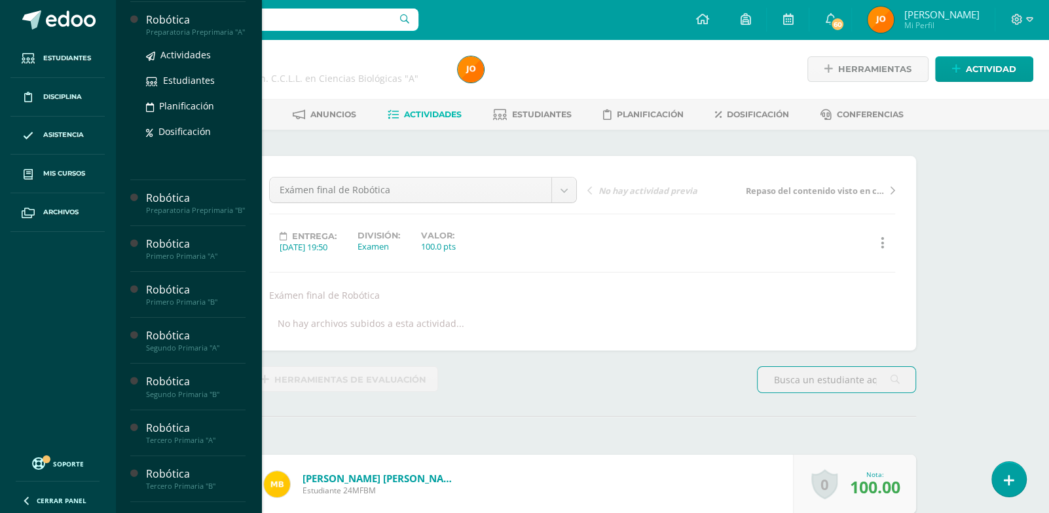
scroll to position [138, 0]
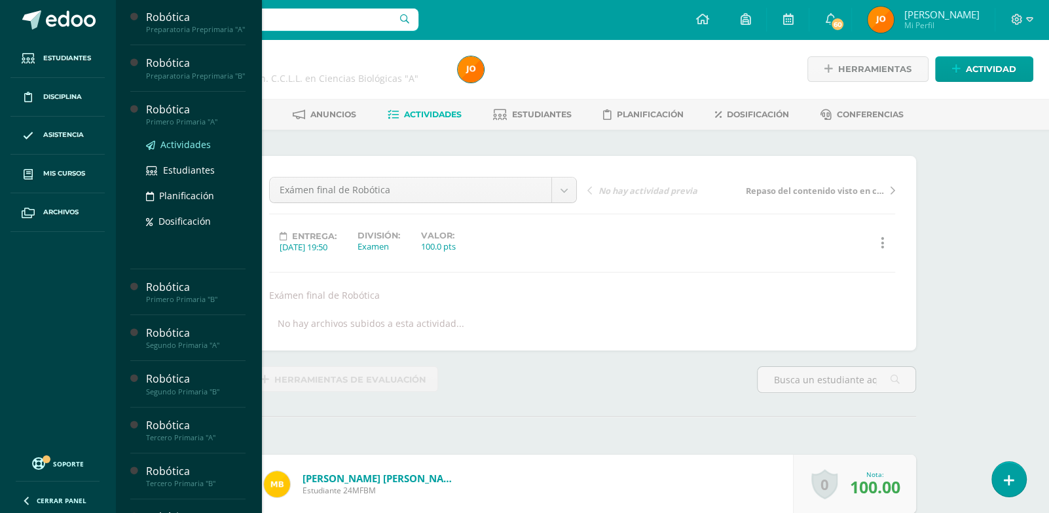
click at [181, 151] on span "Actividades" at bounding box center [185, 144] width 50 height 12
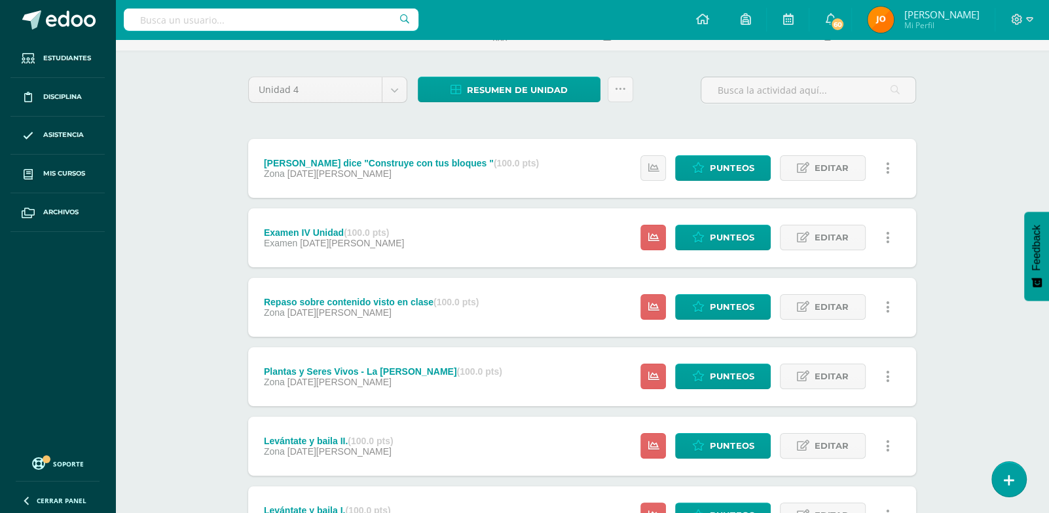
scroll to position [407, 0]
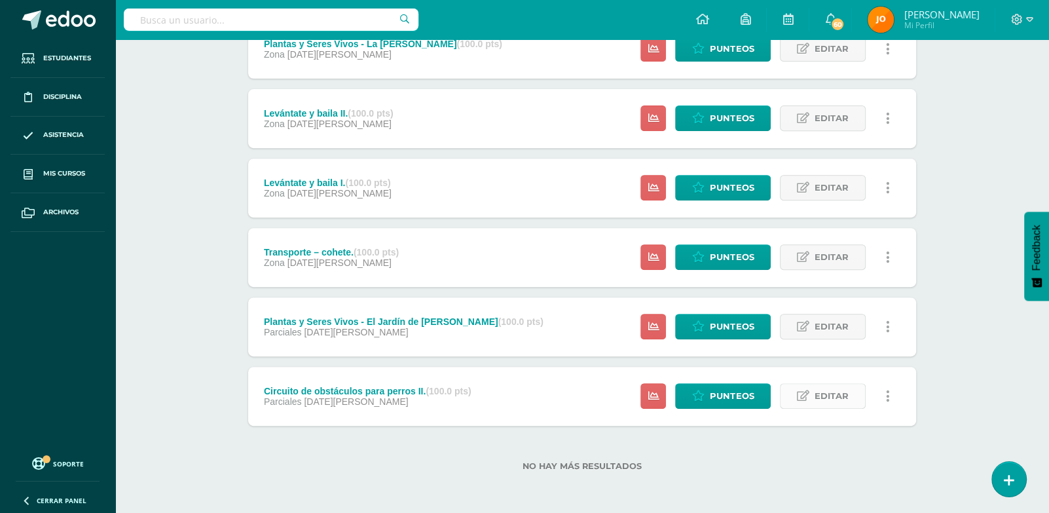
click at [850, 395] on link "Editar" at bounding box center [823, 396] width 86 height 26
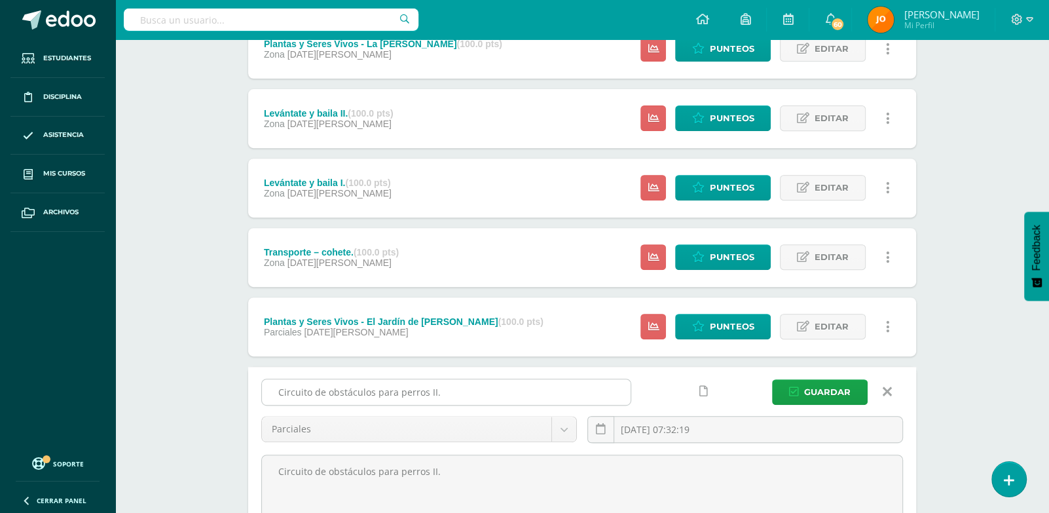
click at [547, 395] on input "Circuito de obstáculos para perros II." at bounding box center [446, 392] width 369 height 26
type input "C"
type input "Circuito de obstáculos para perros II."
click at [886, 396] on icon at bounding box center [887, 391] width 9 height 14
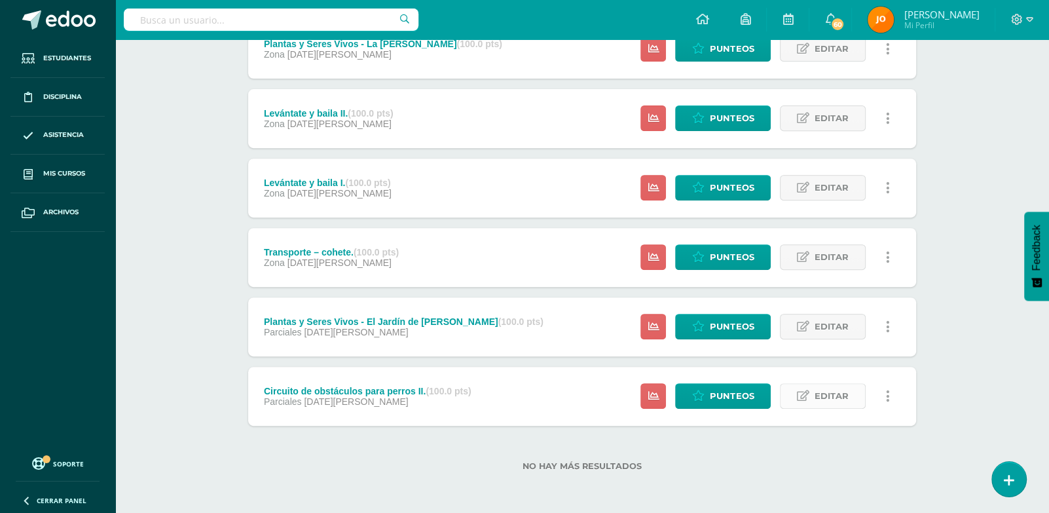
click at [833, 389] on span "Editar" at bounding box center [832, 396] width 34 height 24
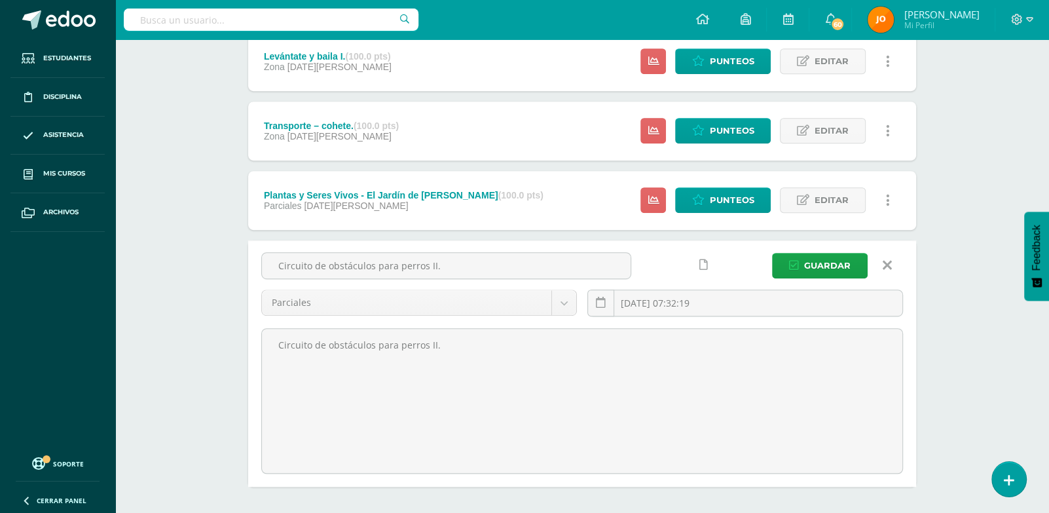
scroll to position [540, 0]
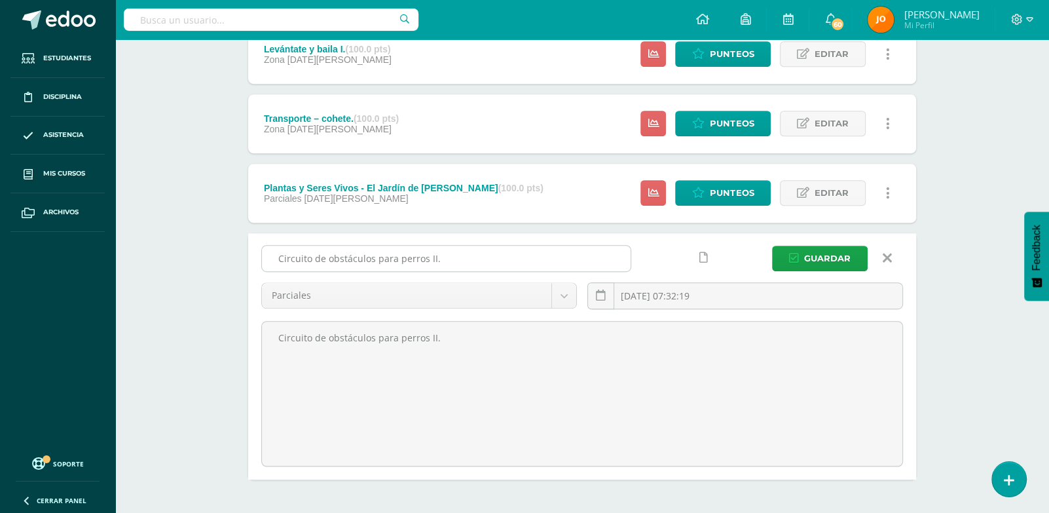
click at [522, 264] on input "Circuito de obstáculos para perros II." at bounding box center [446, 259] width 369 height 26
click at [817, 255] on span "Guardar" at bounding box center [827, 258] width 46 height 24
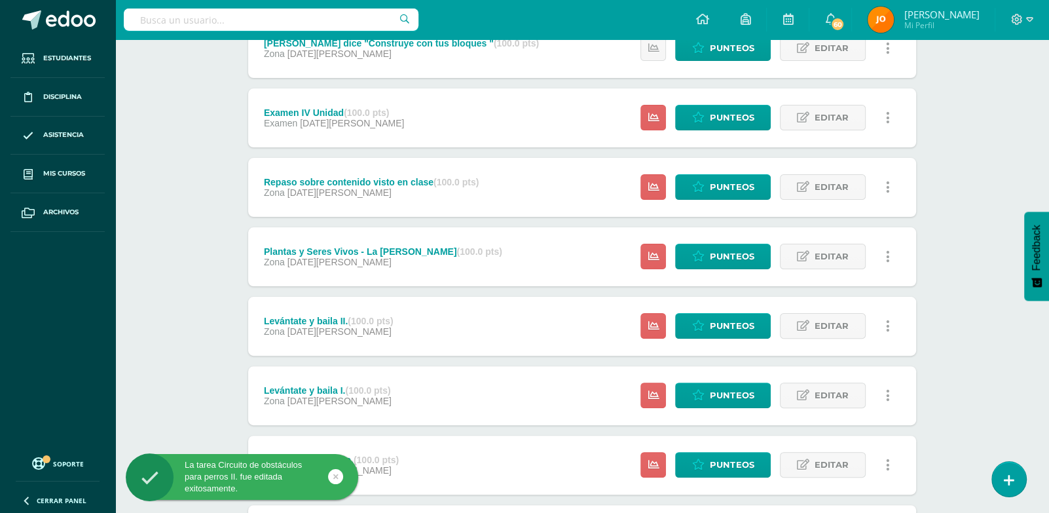
scroll to position [407, 0]
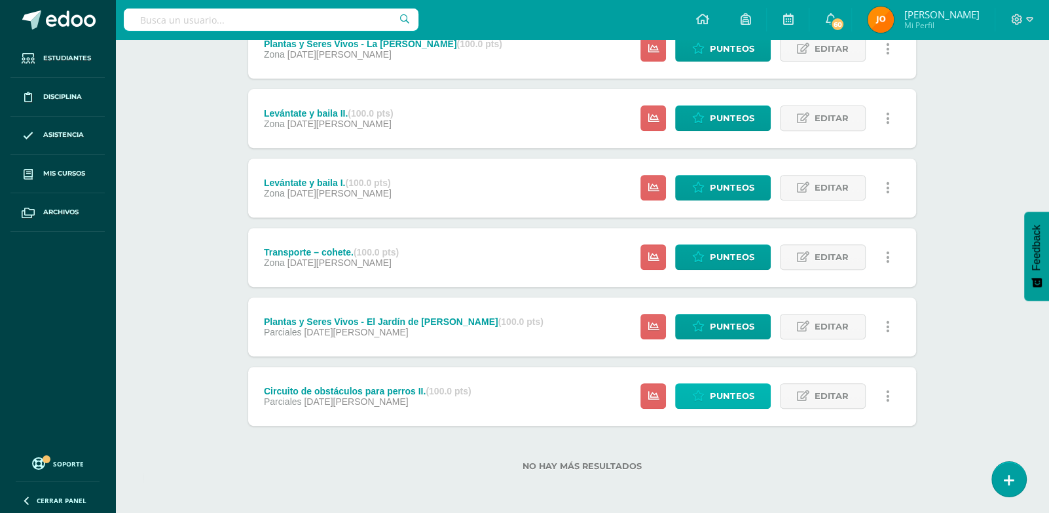
click at [699, 391] on icon at bounding box center [698, 395] width 12 height 11
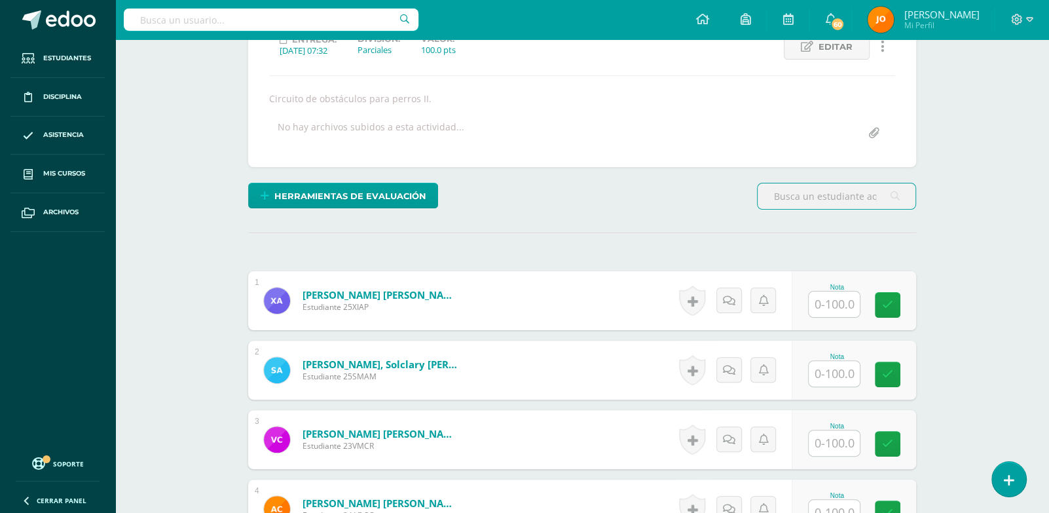
scroll to position [198, 0]
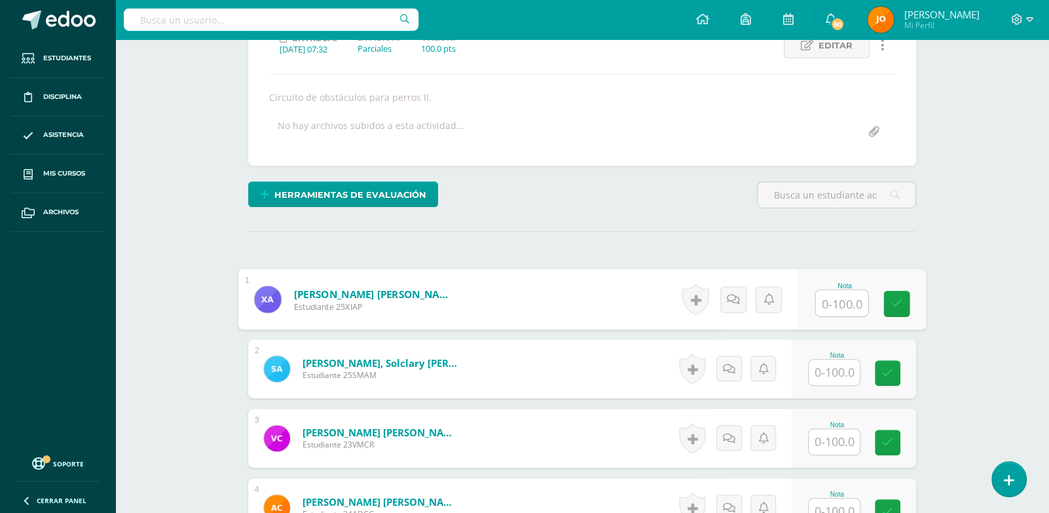
click at [851, 311] on input "text" at bounding box center [842, 303] width 52 height 26
drag, startPoint x: 856, startPoint y: 309, endPoint x: 822, endPoint y: 304, distance: 34.4
click at [822, 304] on input "100" at bounding box center [842, 303] width 52 height 26
type input "100"
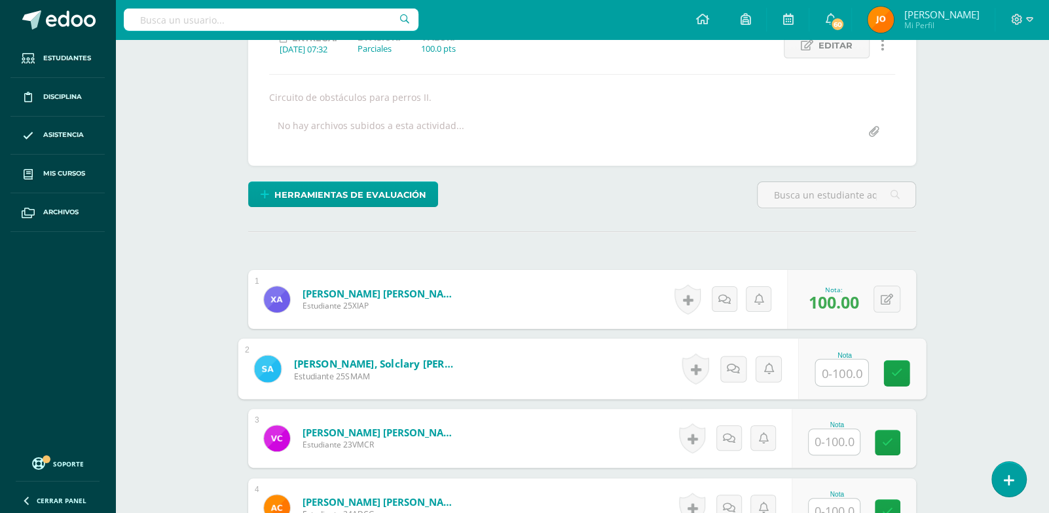
paste input "100"
type input "100"
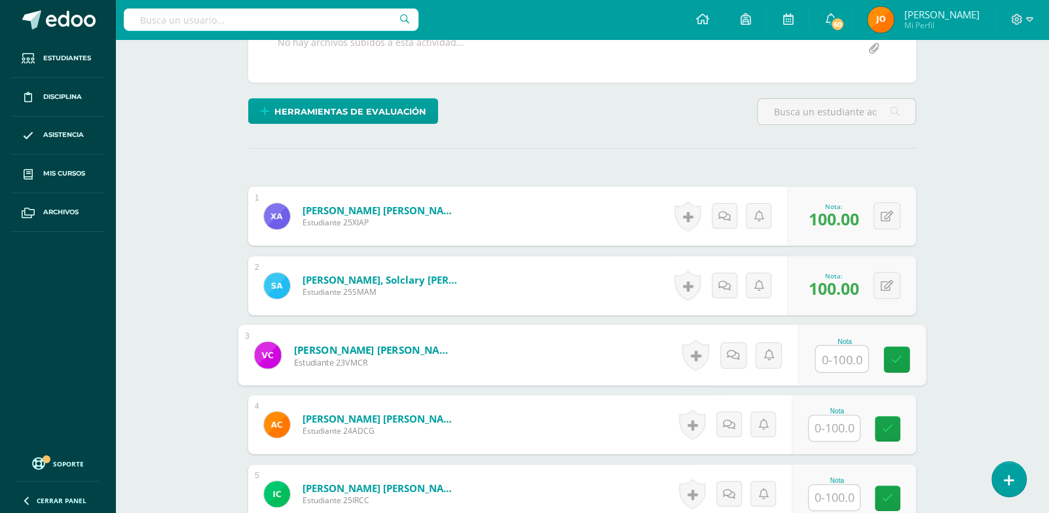
scroll to position [316, 0]
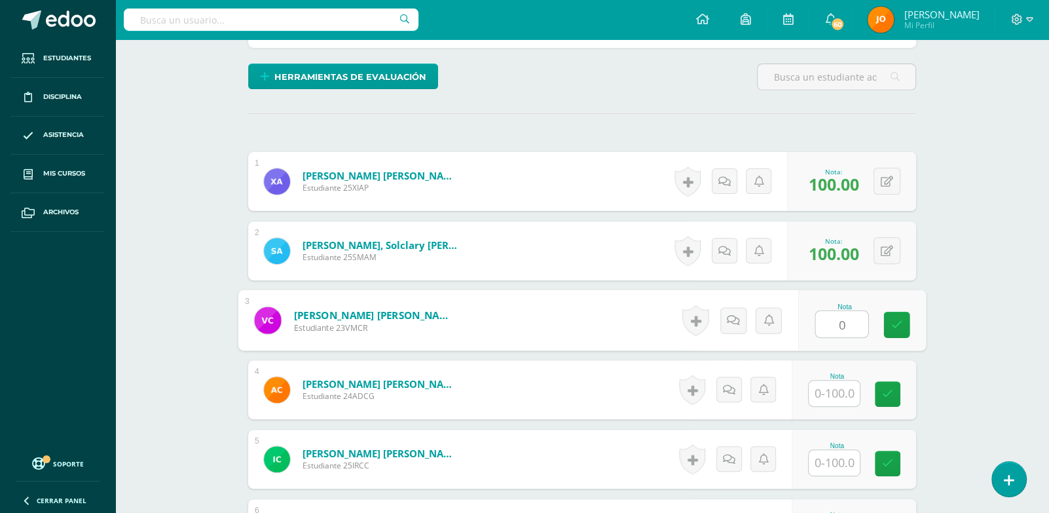
type input "0"
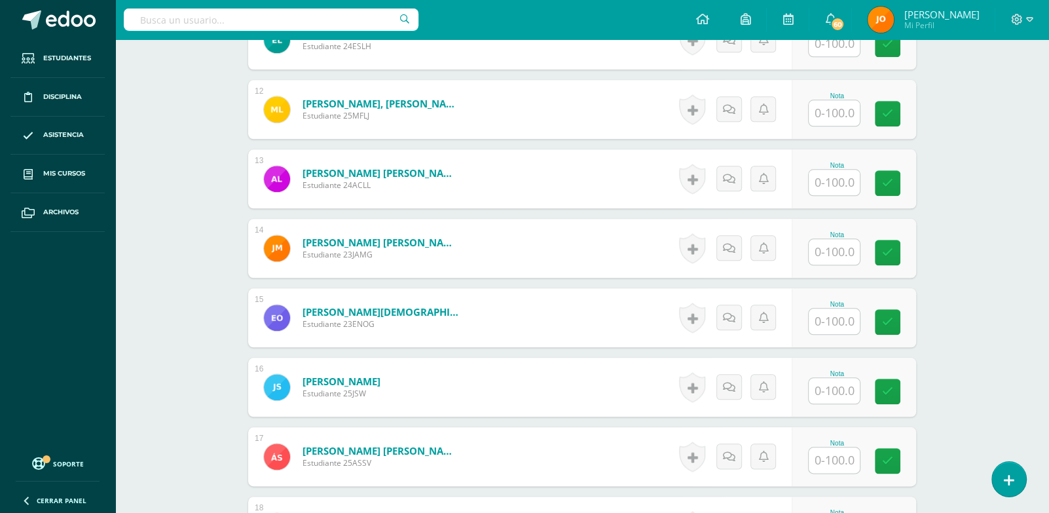
scroll to position [1160, 0]
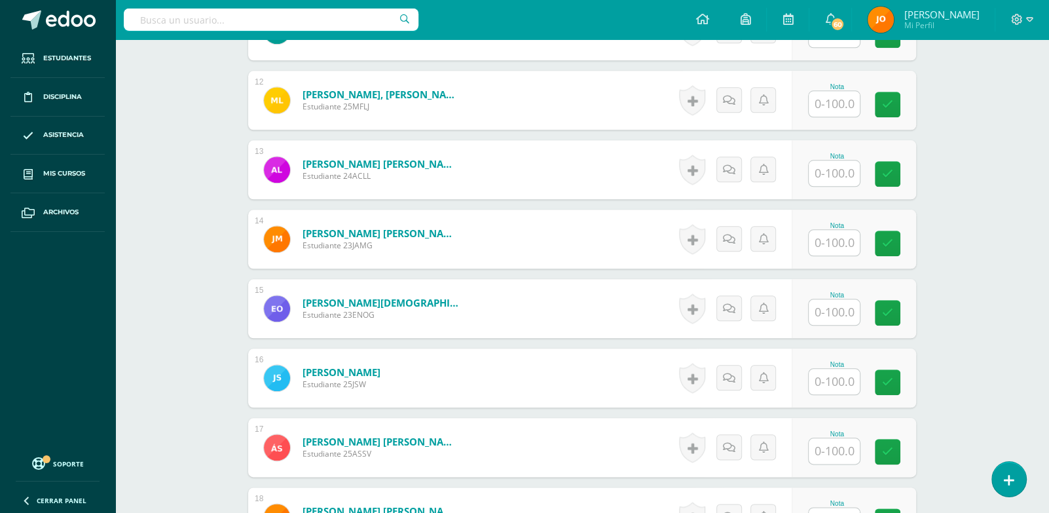
click at [844, 316] on input "text" at bounding box center [834, 312] width 51 height 26
type input "0"
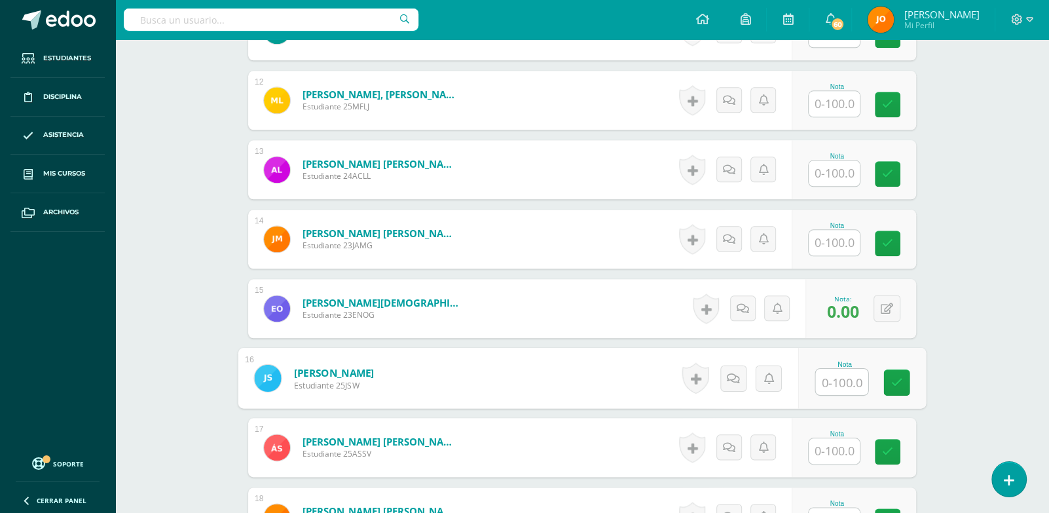
scroll to position [1232, 0]
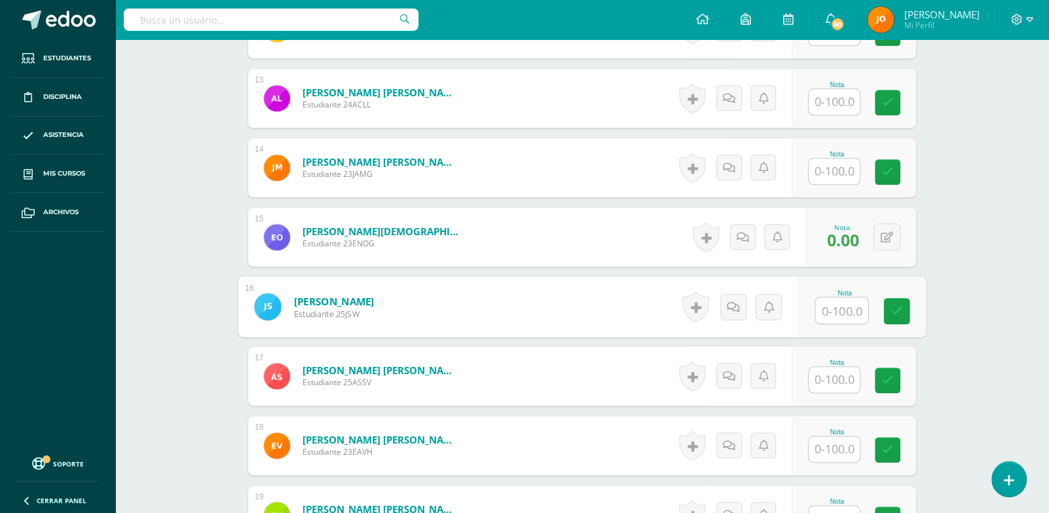
paste input "100"
type input "100"
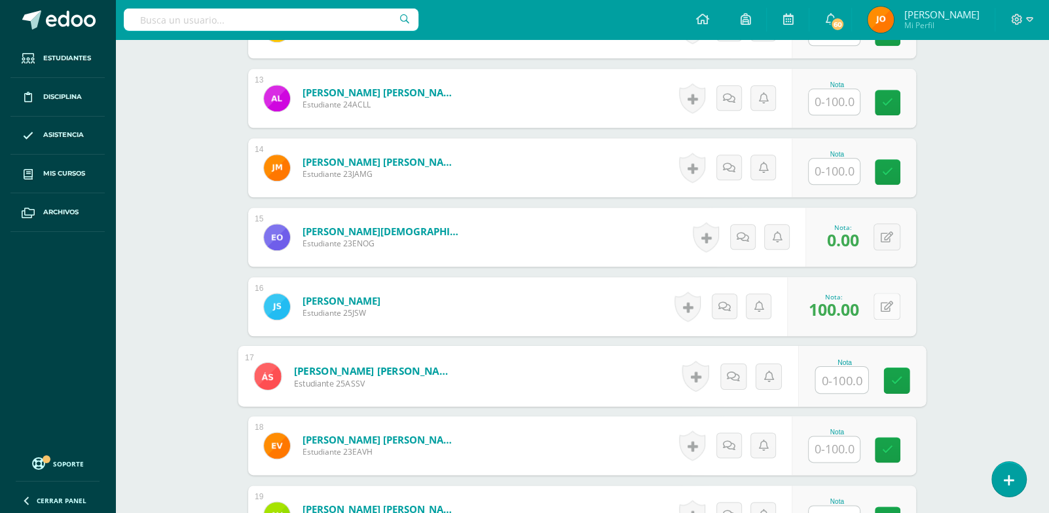
click at [879, 306] on button at bounding box center [886, 306] width 27 height 27
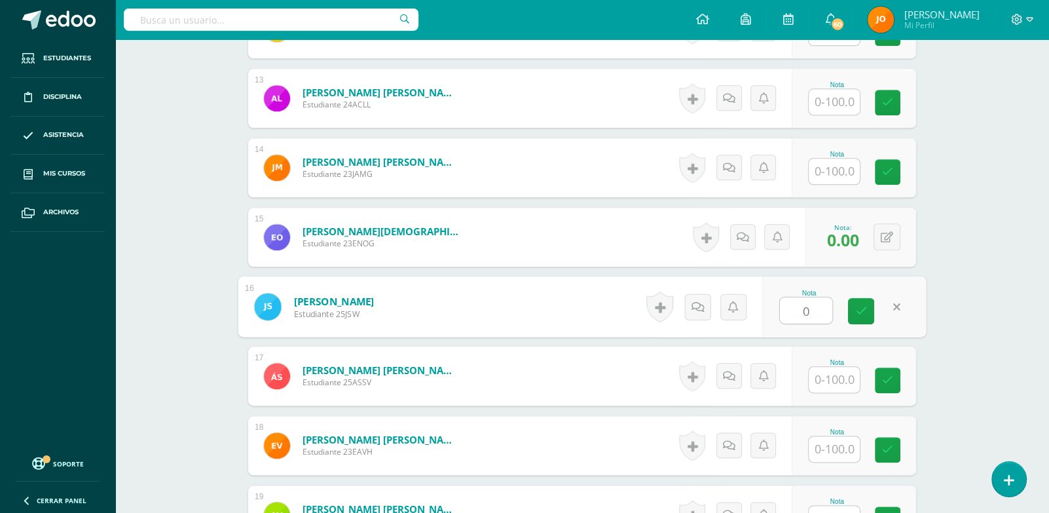
type input "0"
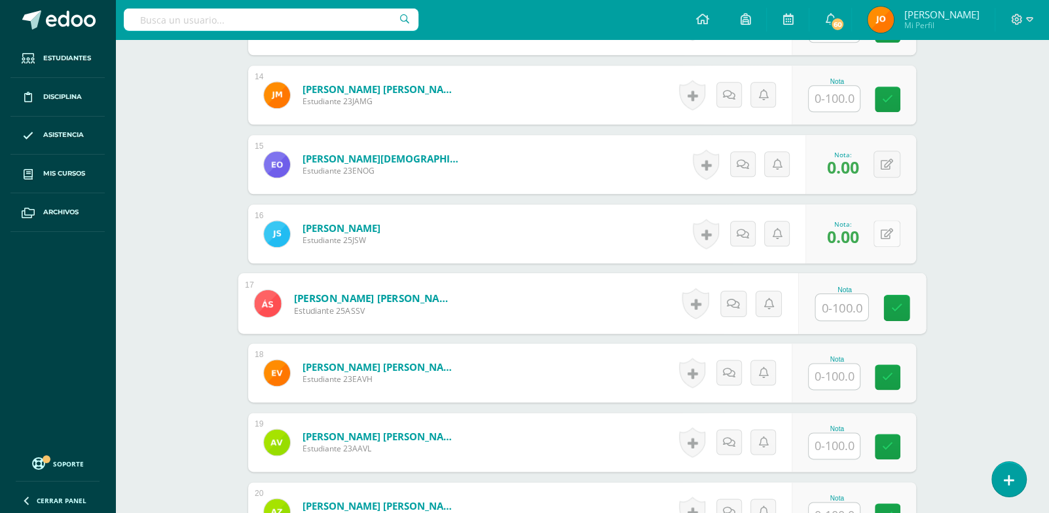
scroll to position [1365, 0]
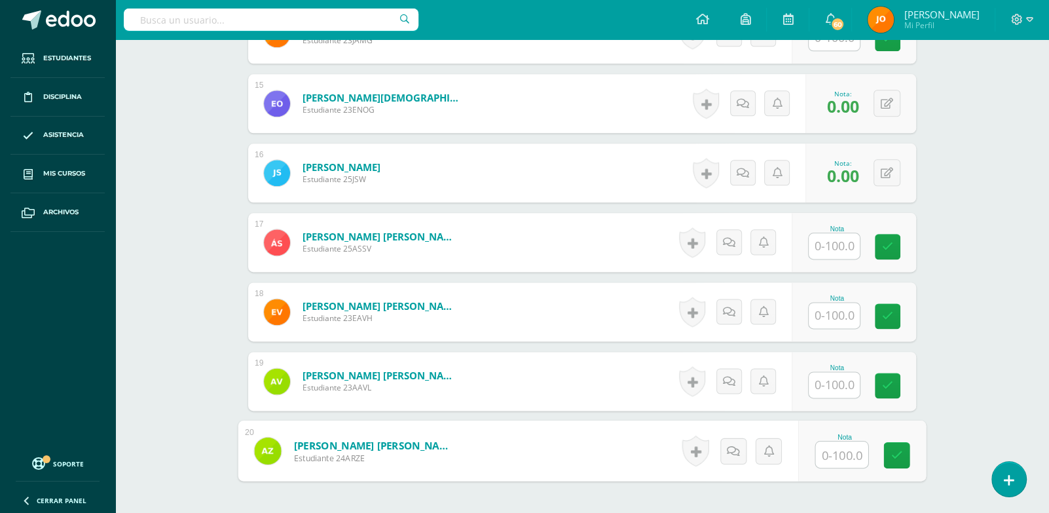
click at [828, 453] on input "text" at bounding box center [842, 454] width 52 height 26
type input "0"
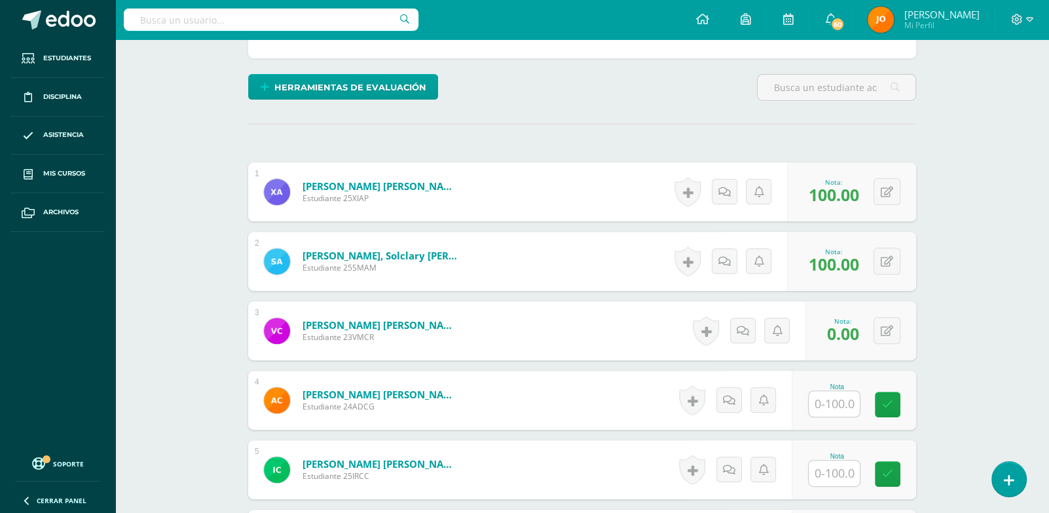
scroll to position [305, 0]
click at [834, 401] on input "text" at bounding box center [842, 404] width 52 height 26
paste input "100"
type input "100"
paste input "100"
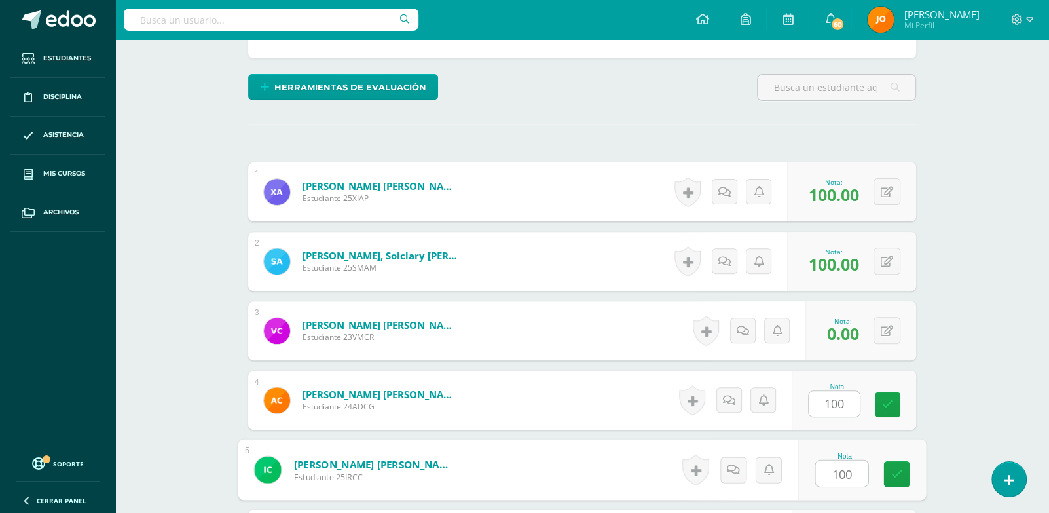
type input "100"
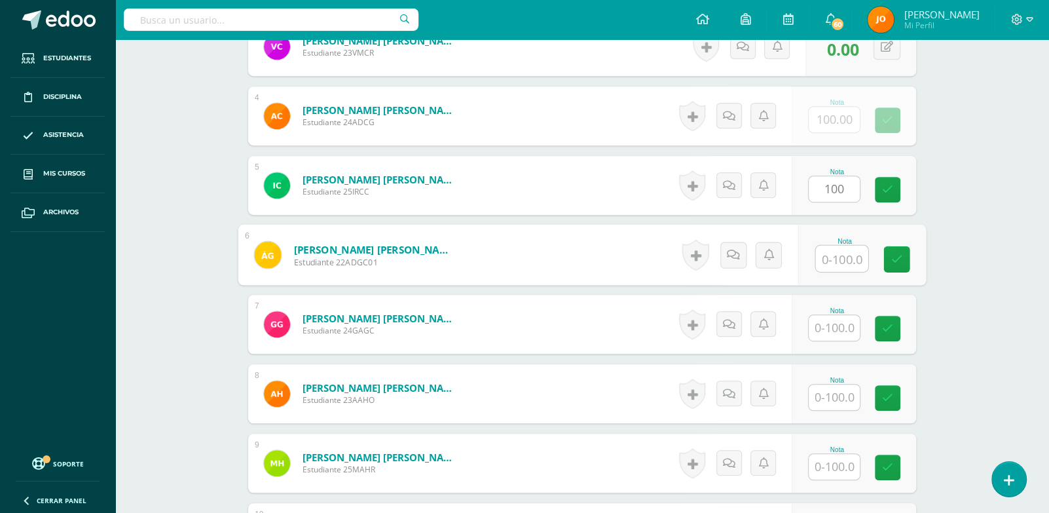
paste input "100"
type input "100"
paste input "100"
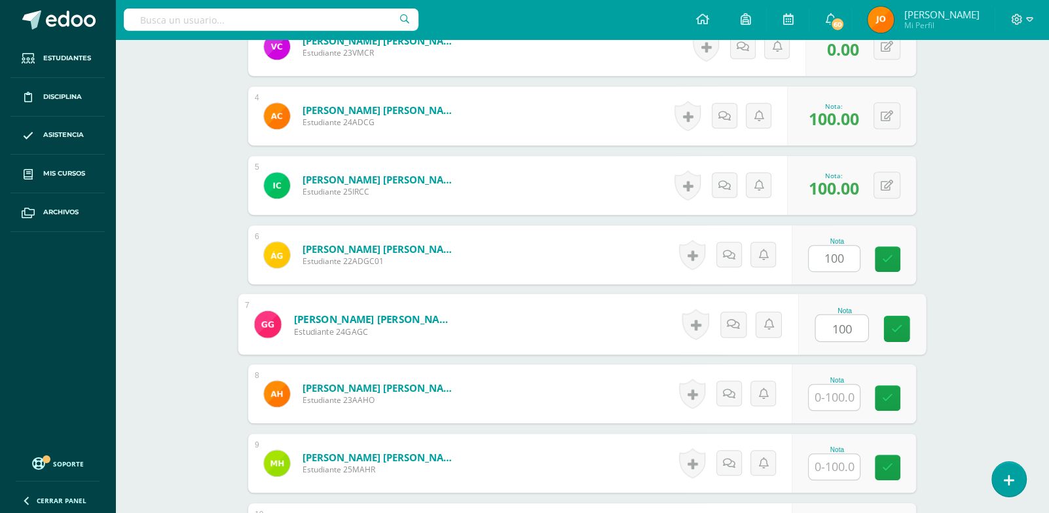
type input "100"
paste input "100"
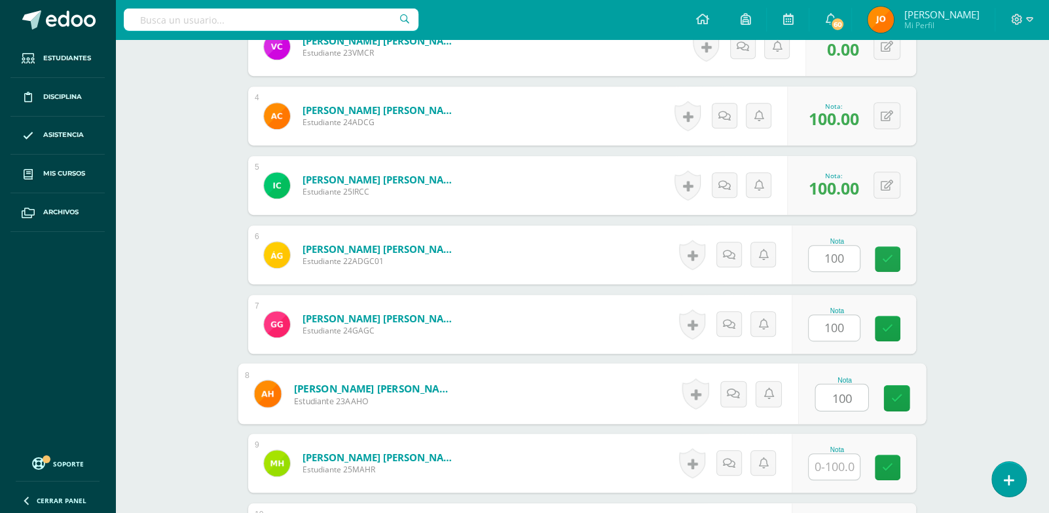
type input "100"
paste input "100"
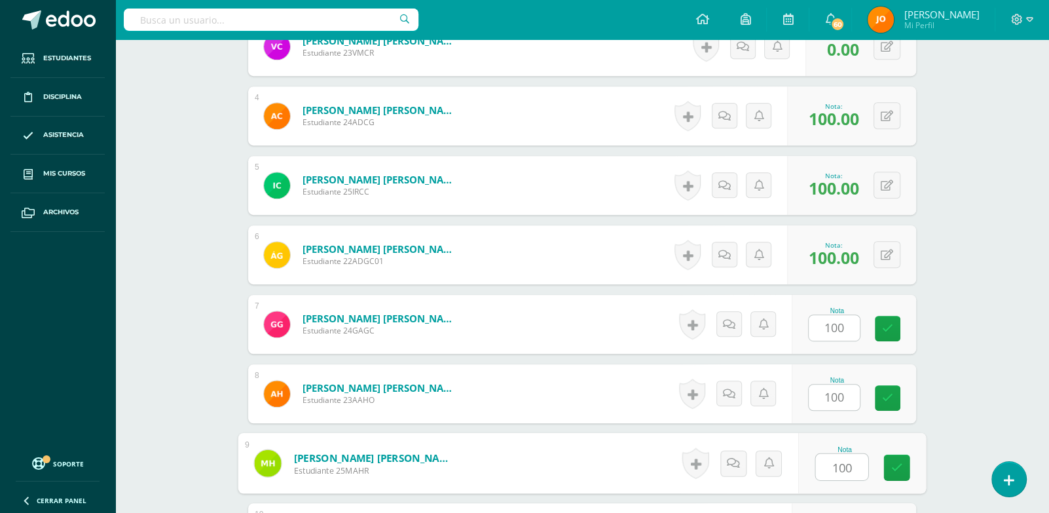
type input "100"
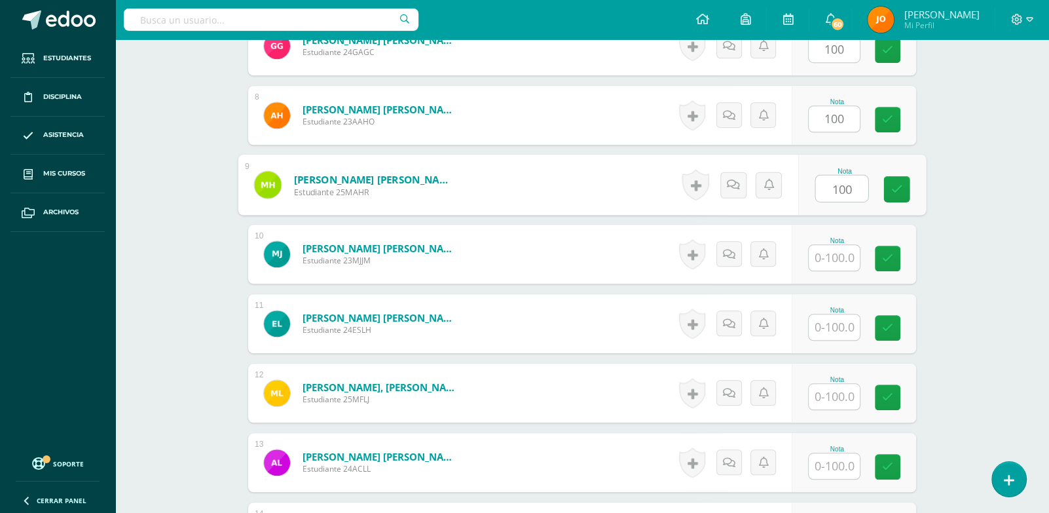
paste input "100"
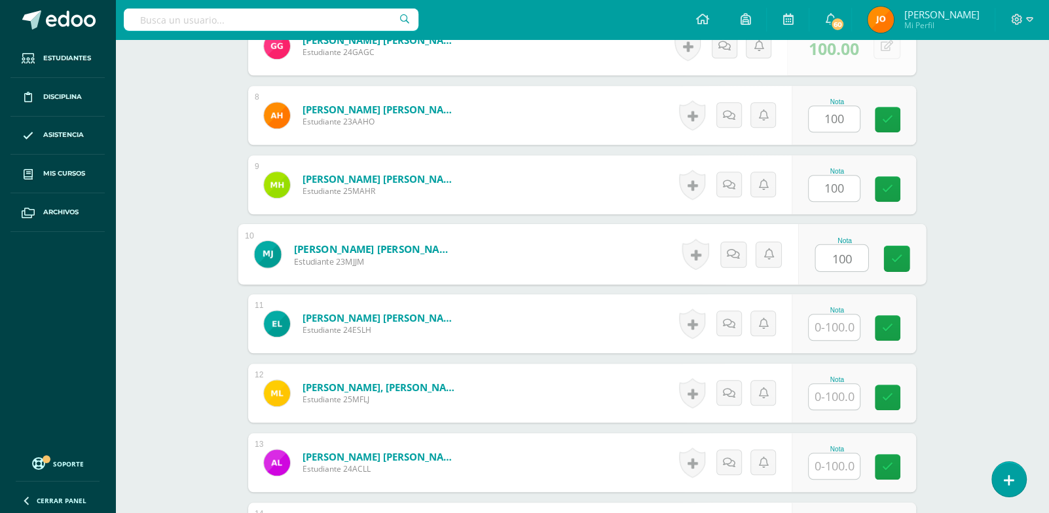
type input "100"
paste input "100"
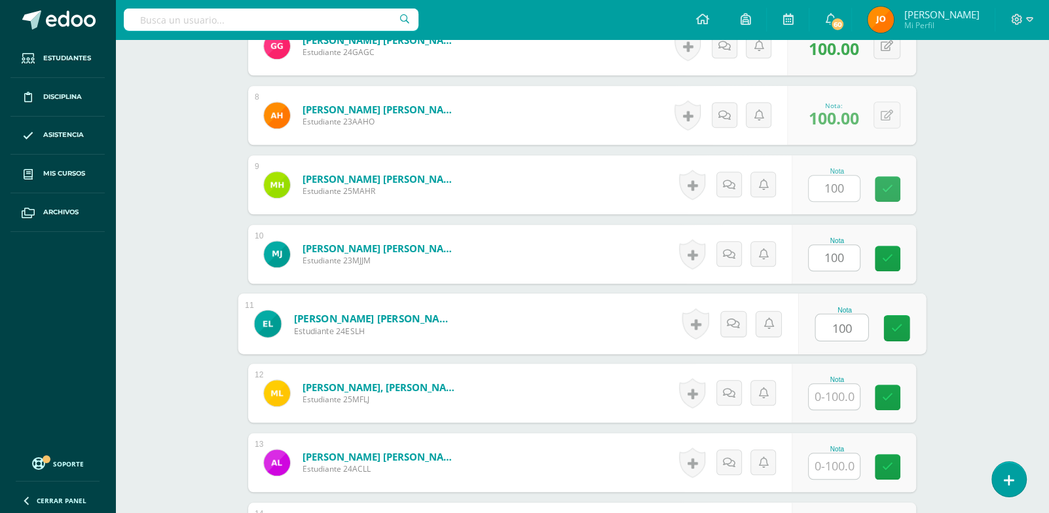
type input "100"
paste input "100"
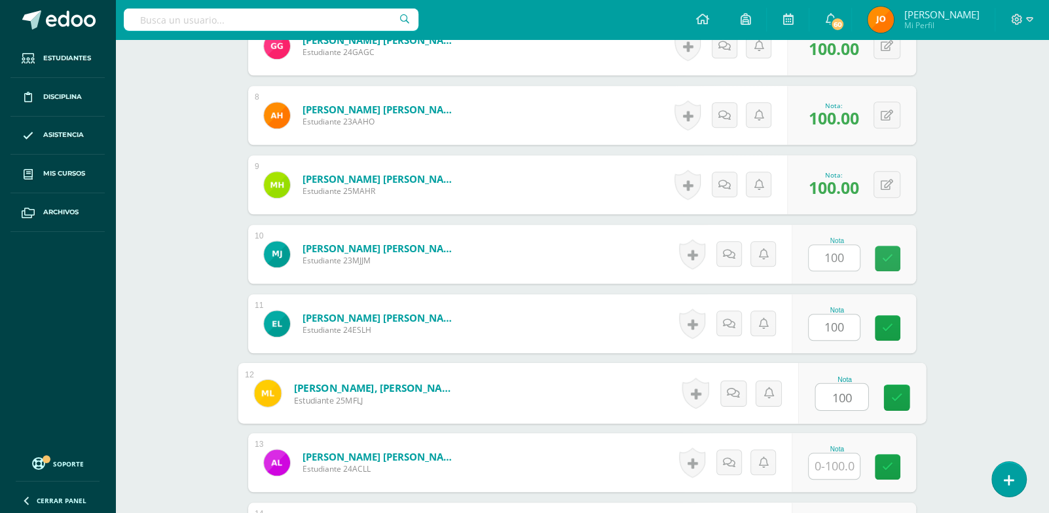
type input "100"
paste input "100"
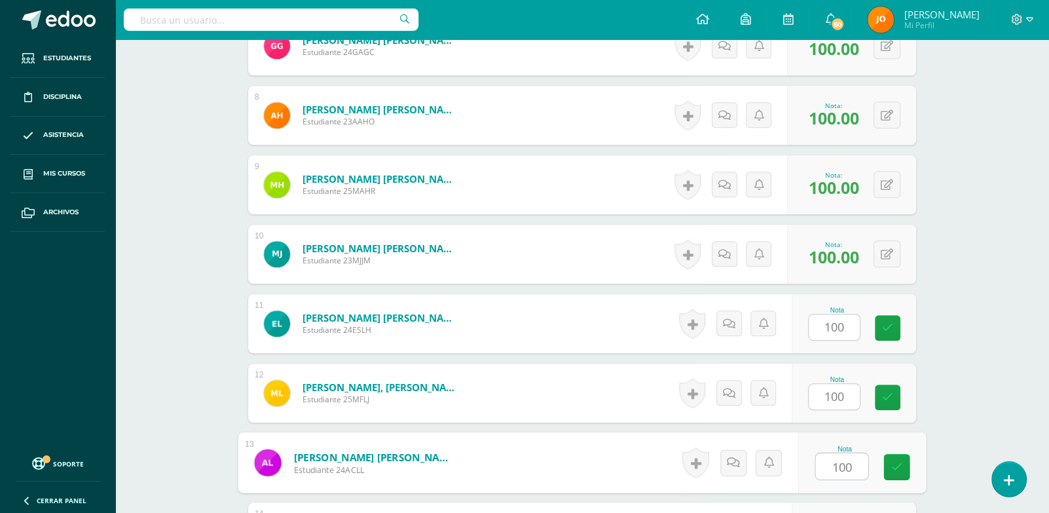
type input "100"
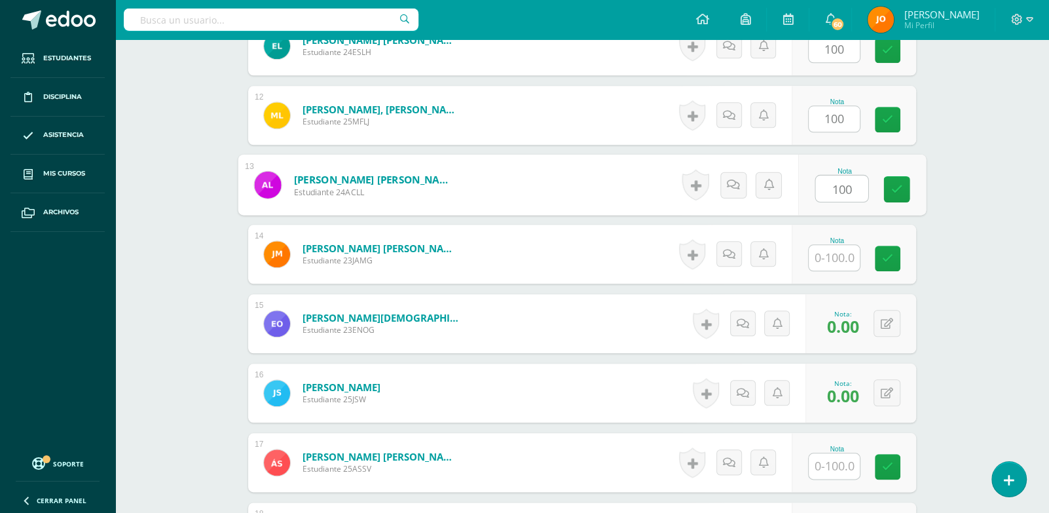
paste input "100"
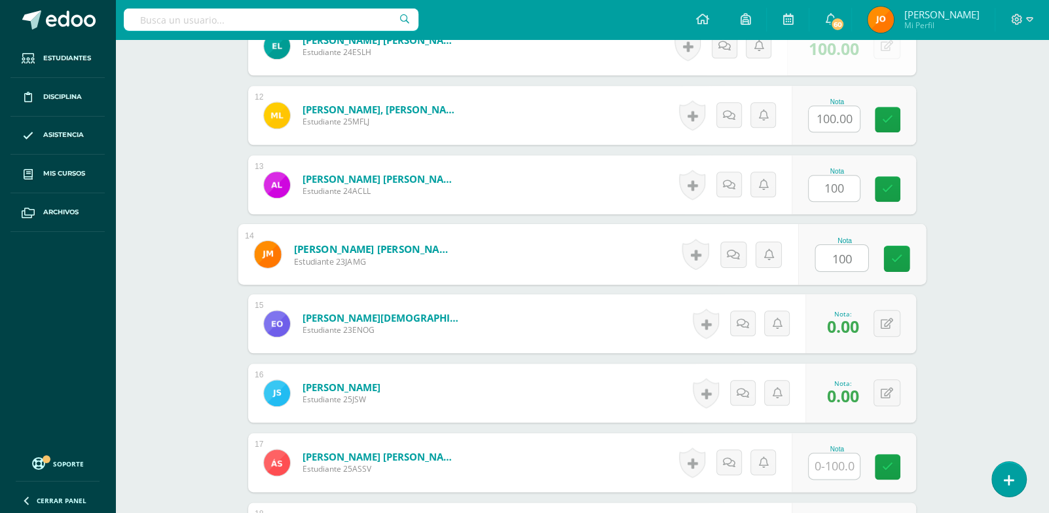
paste input "100"
type input "100100"
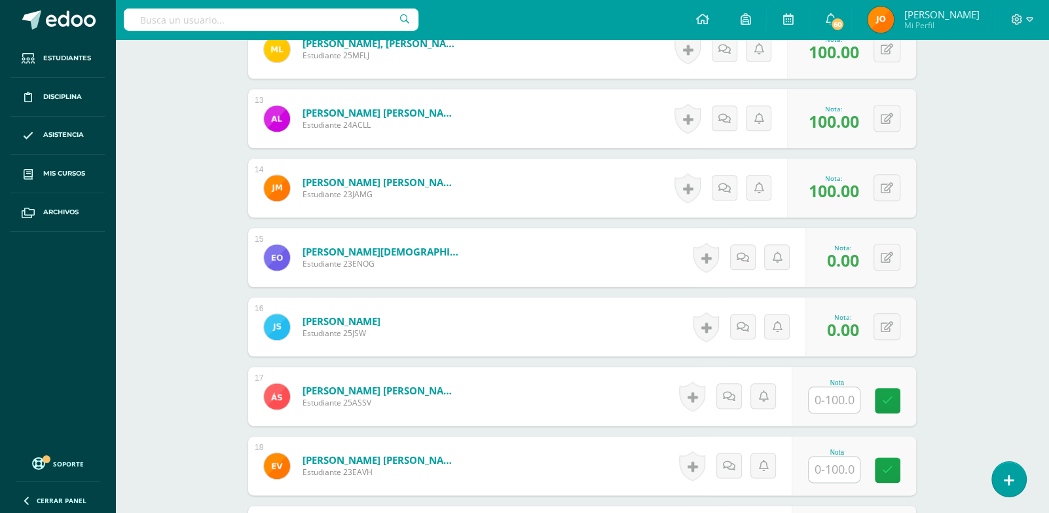
scroll to position [1244, 0]
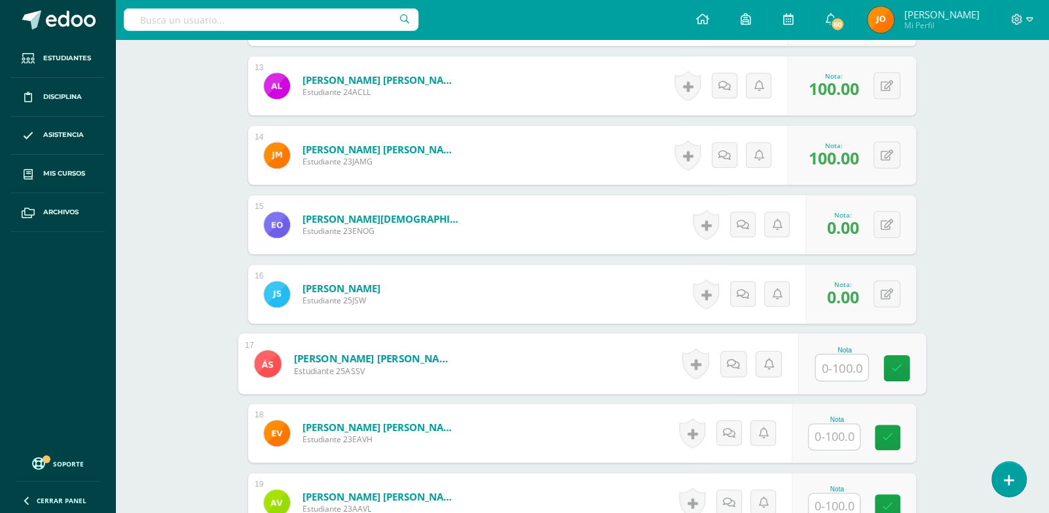
click at [834, 373] on input "text" at bounding box center [842, 367] width 52 height 26
paste input "100"
type input "100"
paste input "100"
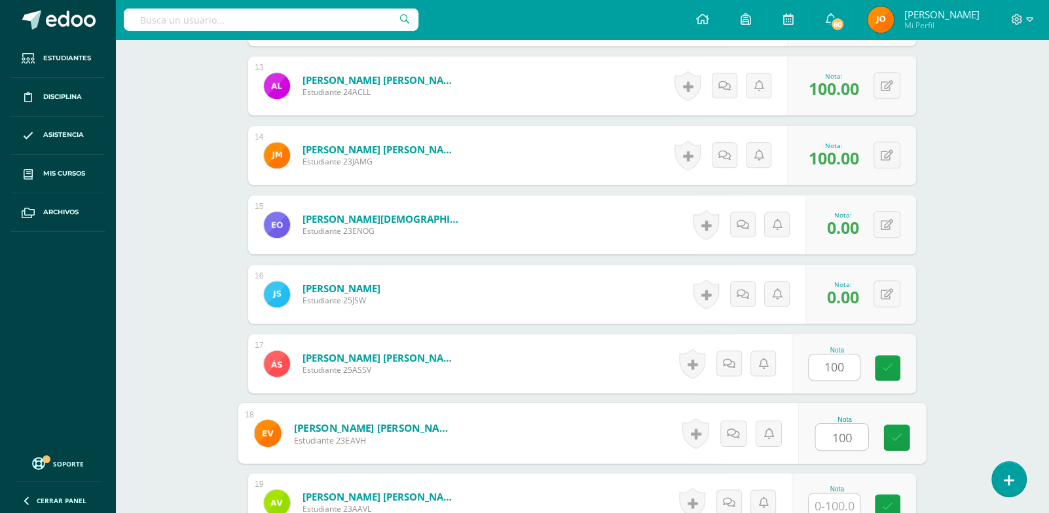
type input "100"
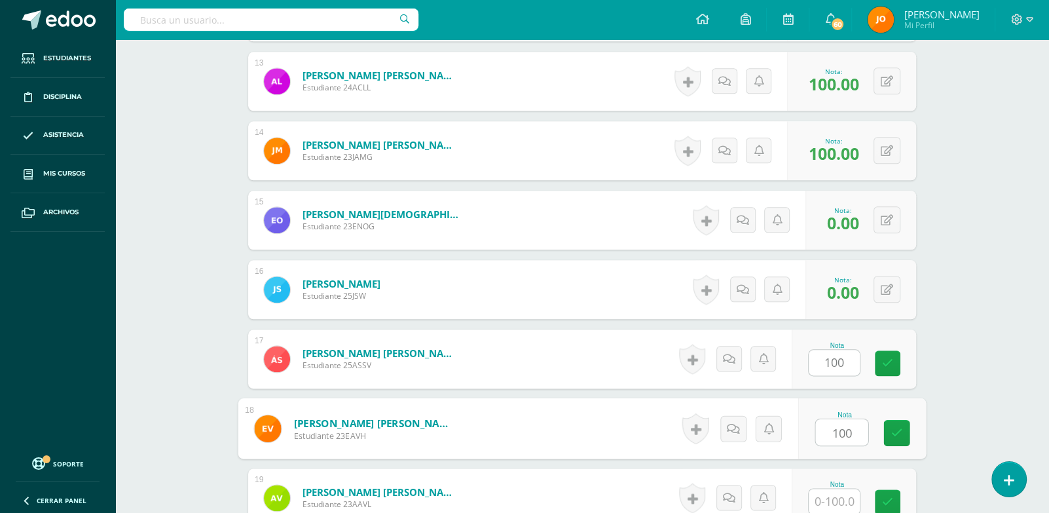
paste input "100"
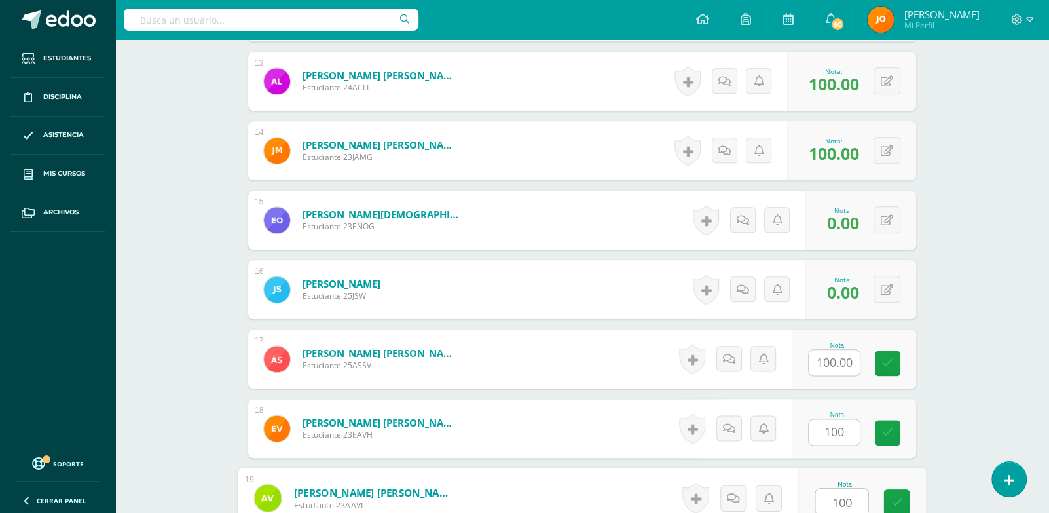
paste input "100"
type input "0"
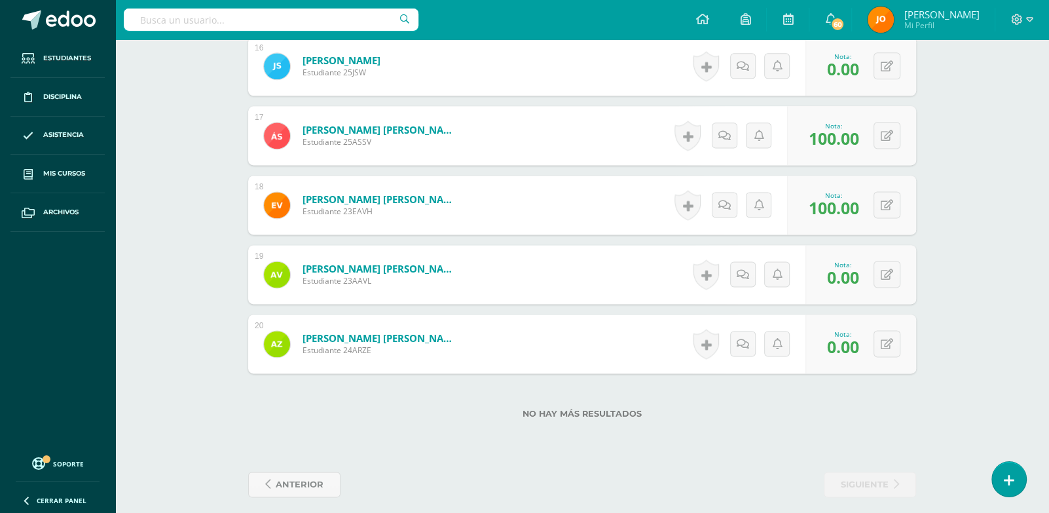
scroll to position [1471, 0]
click at [892, 285] on button at bounding box center [886, 274] width 27 height 27
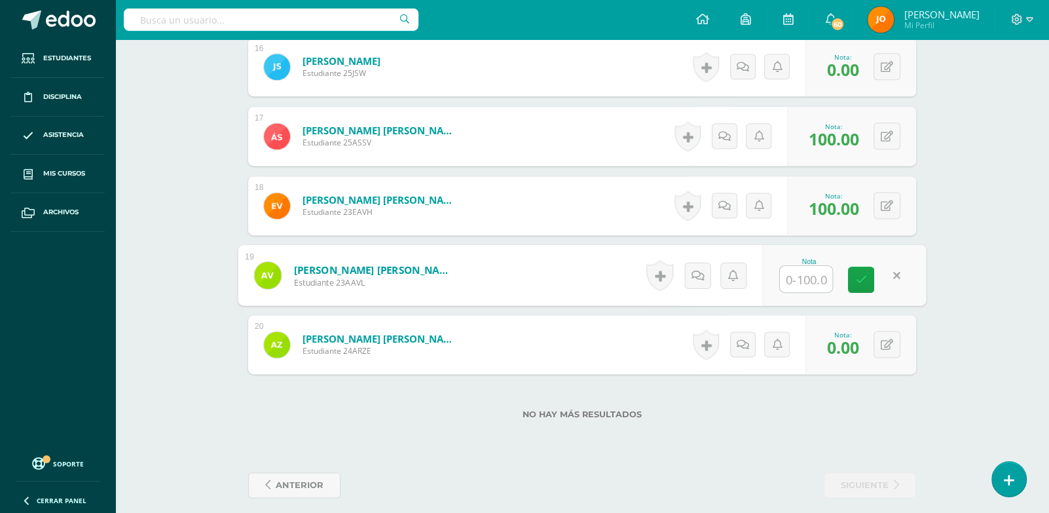
paste input "100"
type input "100"
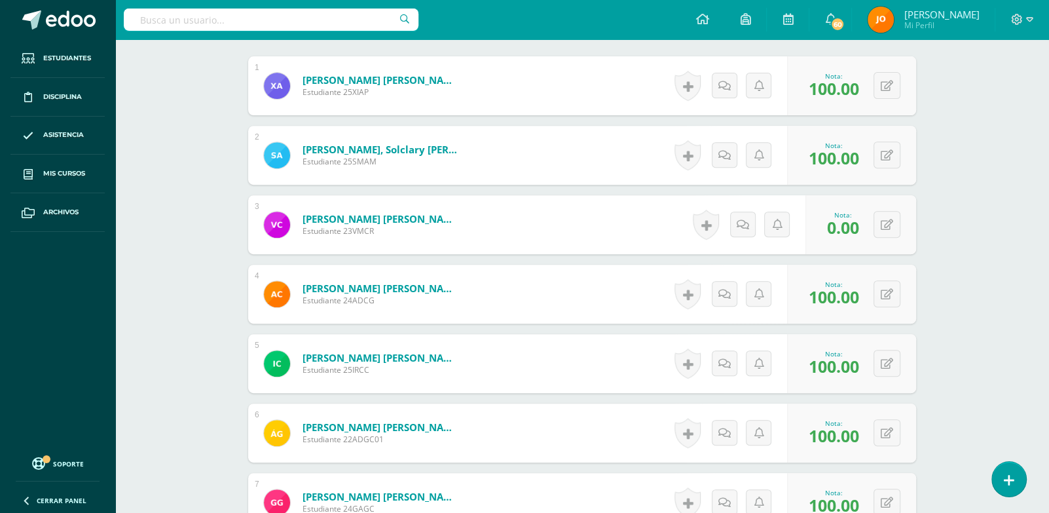
scroll to position [0, 0]
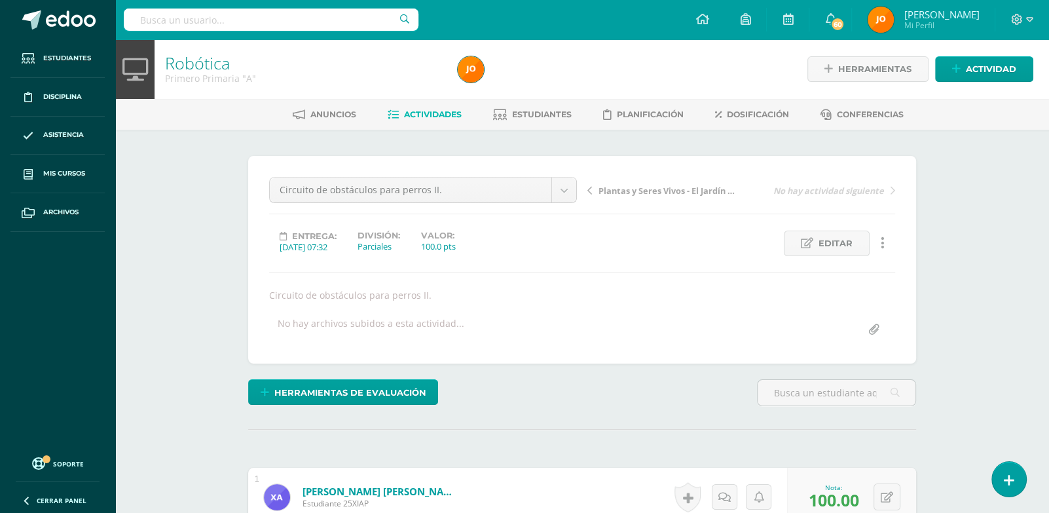
click at [445, 119] on link "Actividades" at bounding box center [425, 114] width 74 height 21
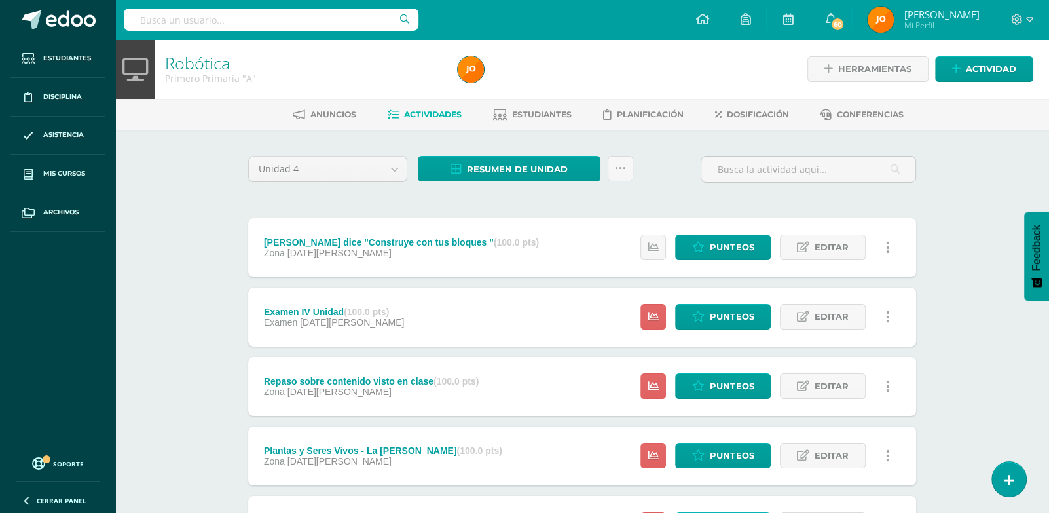
scroll to position [103, 0]
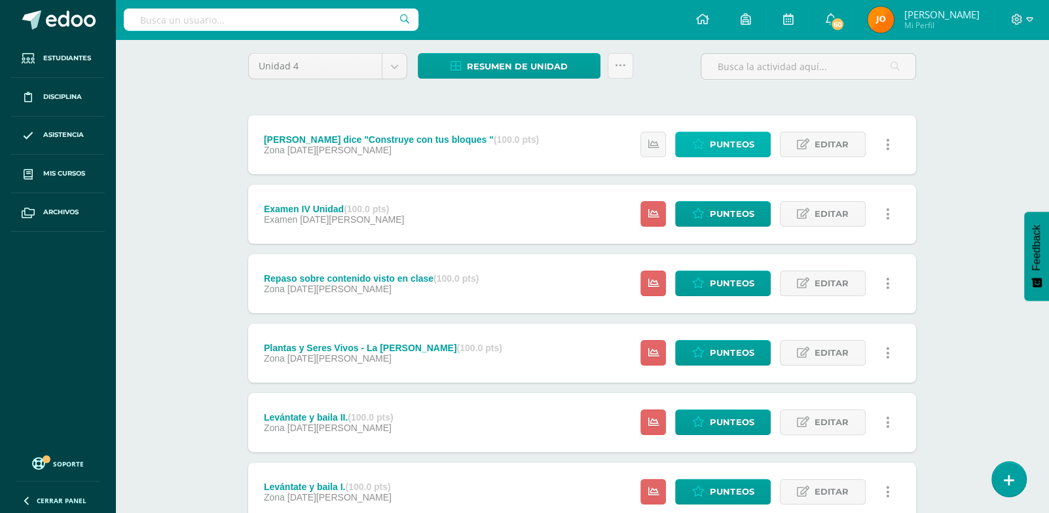
click at [735, 136] on span "Punteos" at bounding box center [732, 144] width 44 height 24
